Goal: Task Accomplishment & Management: Manage account settings

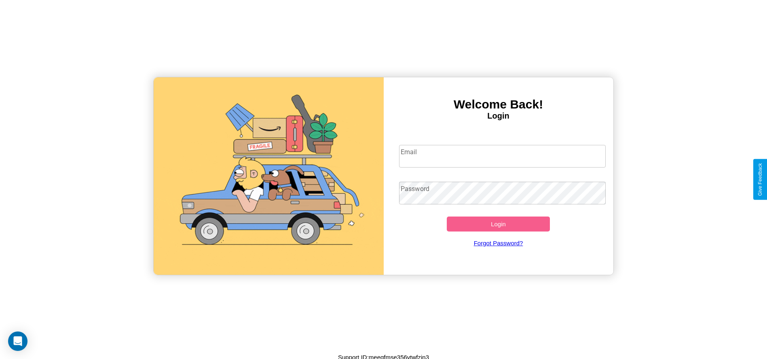
click at [502, 156] on input "Email" at bounding box center [502, 156] width 207 height 23
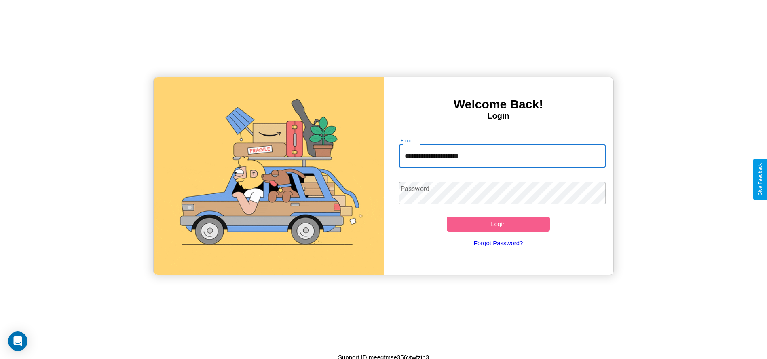
type input "**********"
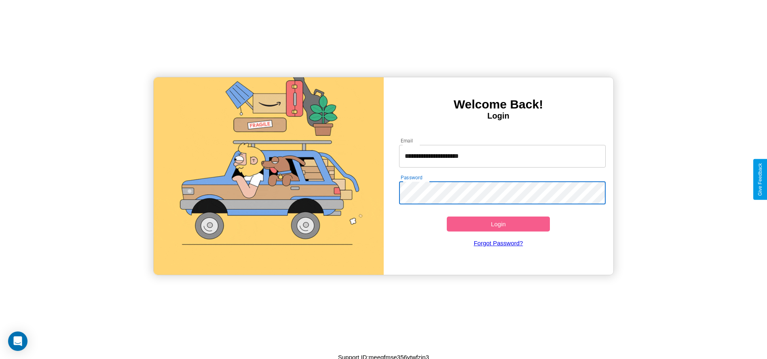
click at [498, 224] on button "Login" at bounding box center [499, 223] width 104 height 15
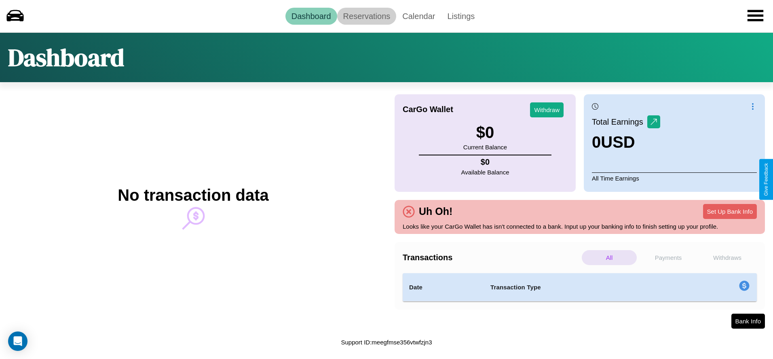
click at [366, 16] on link "Reservations" at bounding box center [366, 16] width 59 height 17
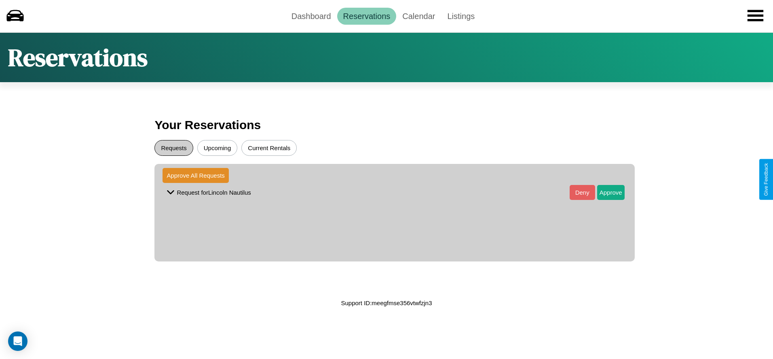
click at [174, 148] on button "Requests" at bounding box center [173, 148] width 38 height 16
click at [604, 192] on button "Approve" at bounding box center [610, 192] width 27 height 15
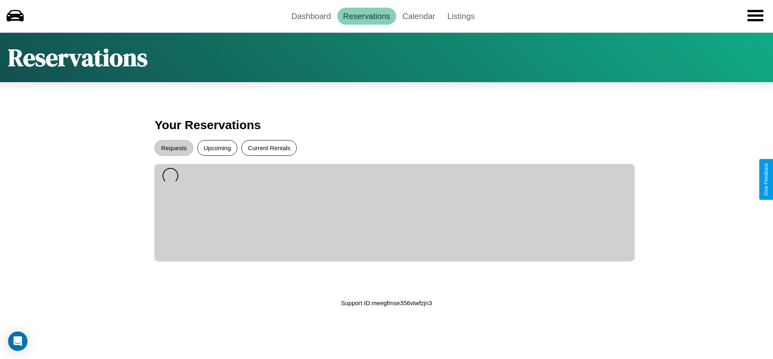
click at [269, 148] on button "Current Rentals" at bounding box center [268, 148] width 55 height 16
